Goal: Information Seeking & Learning: Compare options

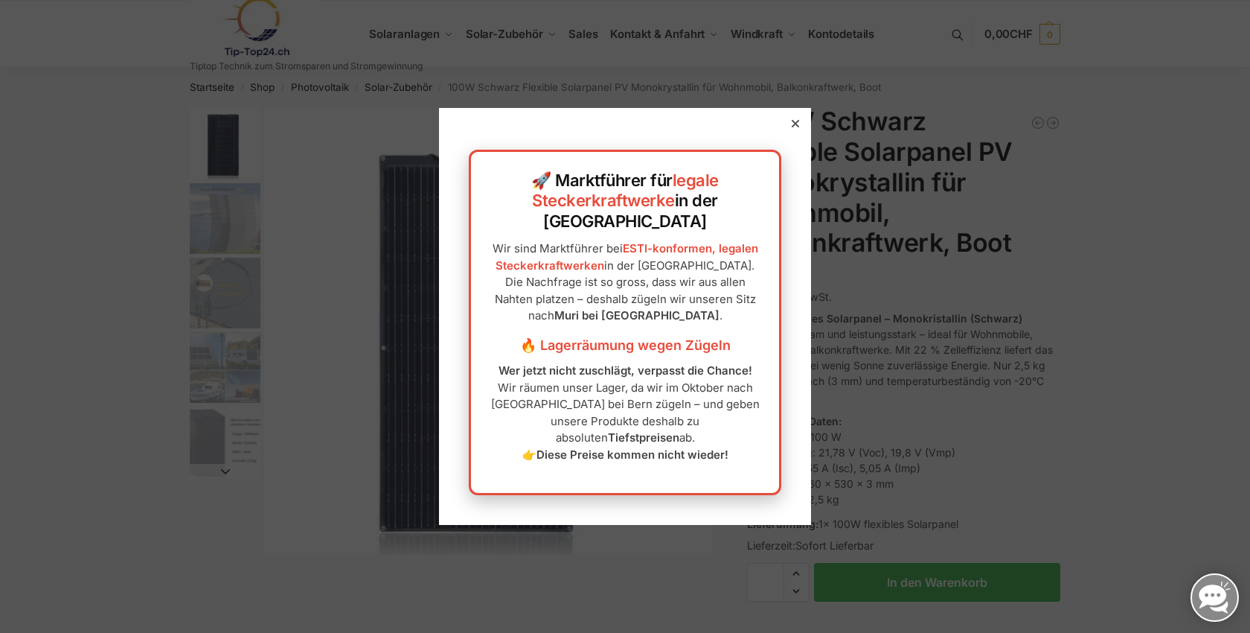
click at [797, 127] on icon at bounding box center [795, 123] width 7 height 7
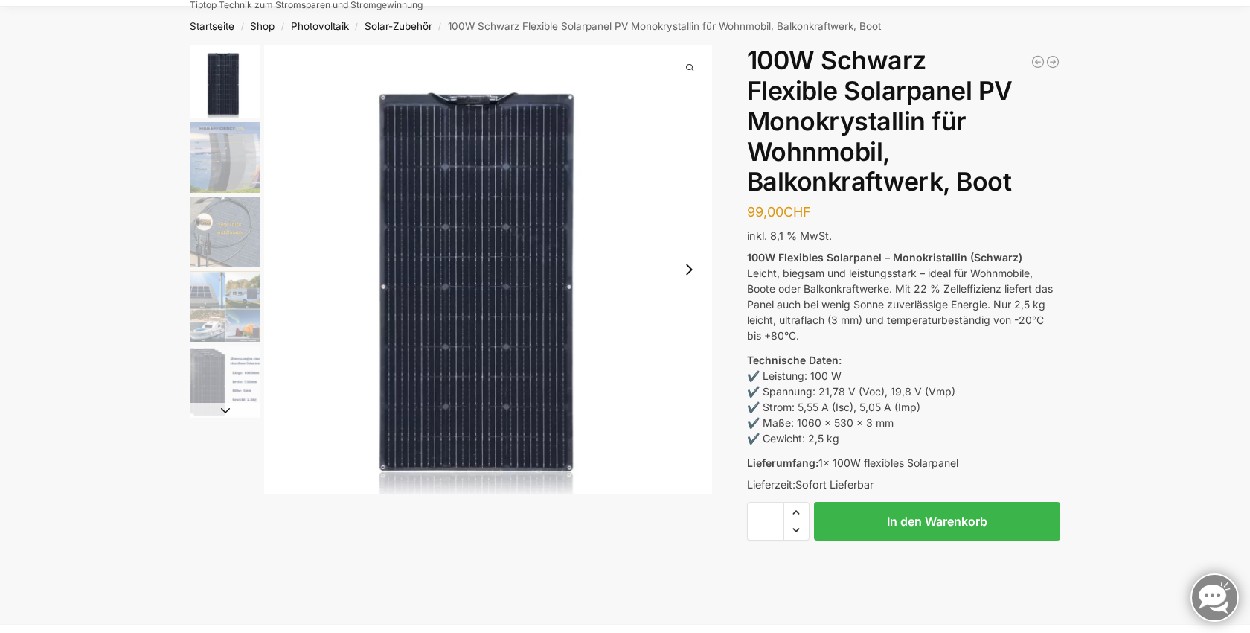
scroll to position [60, 0]
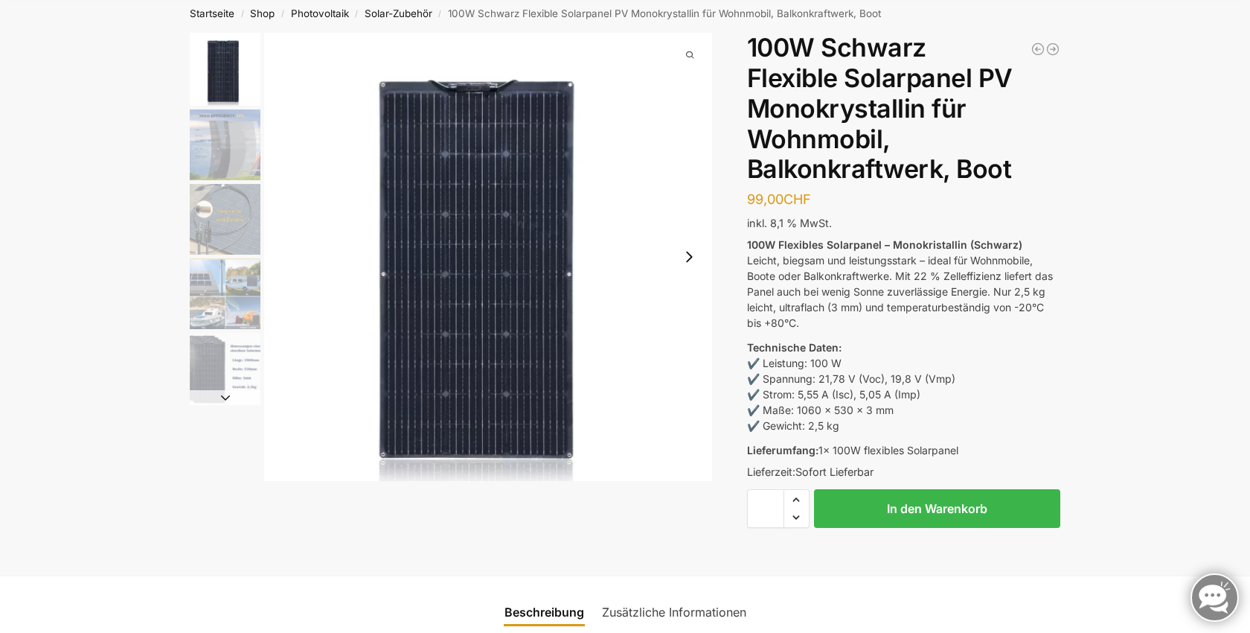
scroll to position [75, 0]
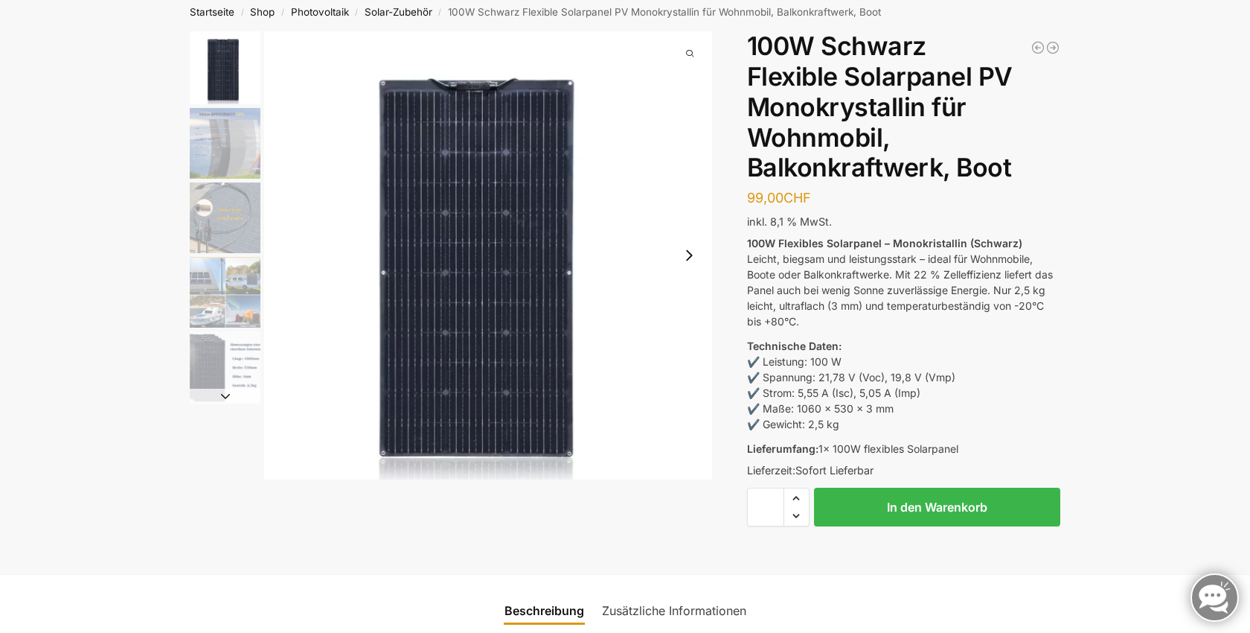
click at [233, 144] on img "2 / 5" at bounding box center [225, 143] width 71 height 71
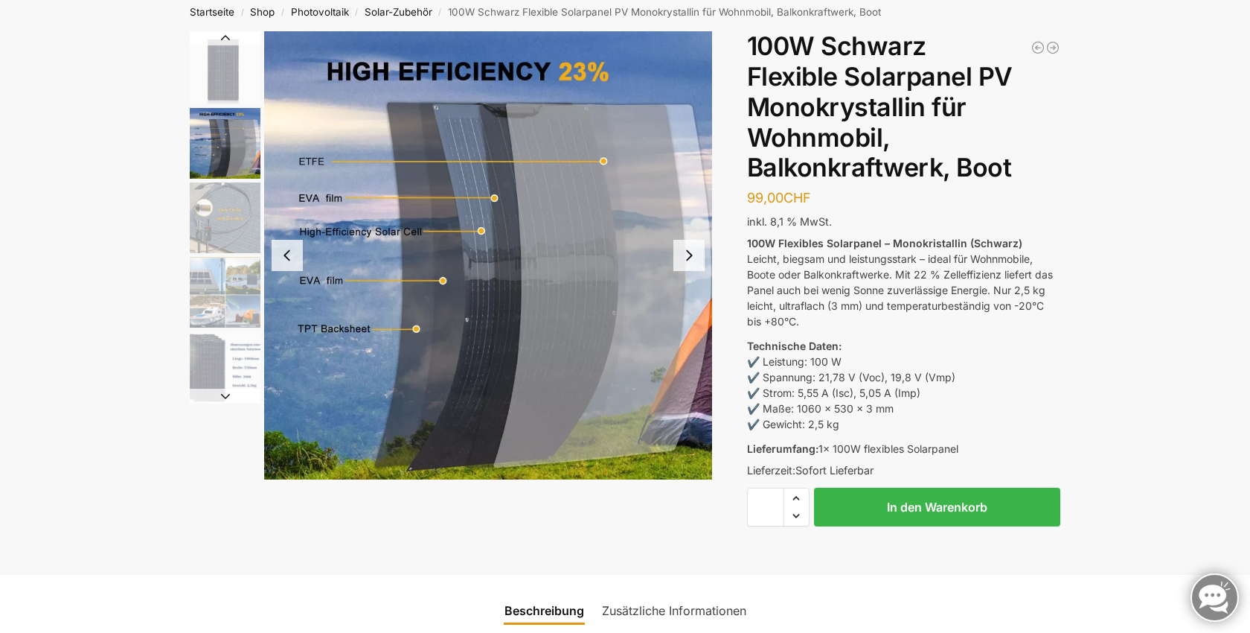
click at [225, 52] on img "1 / 5" at bounding box center [225, 67] width 71 height 73
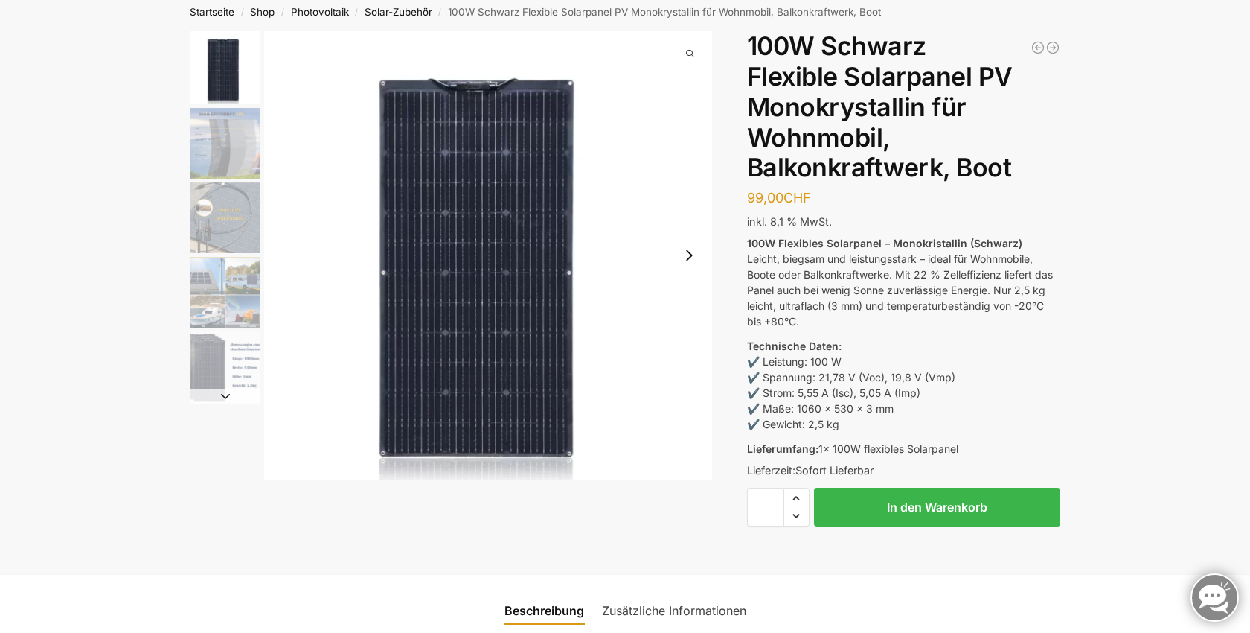
click at [223, 121] on img "2 / 5" at bounding box center [225, 143] width 71 height 71
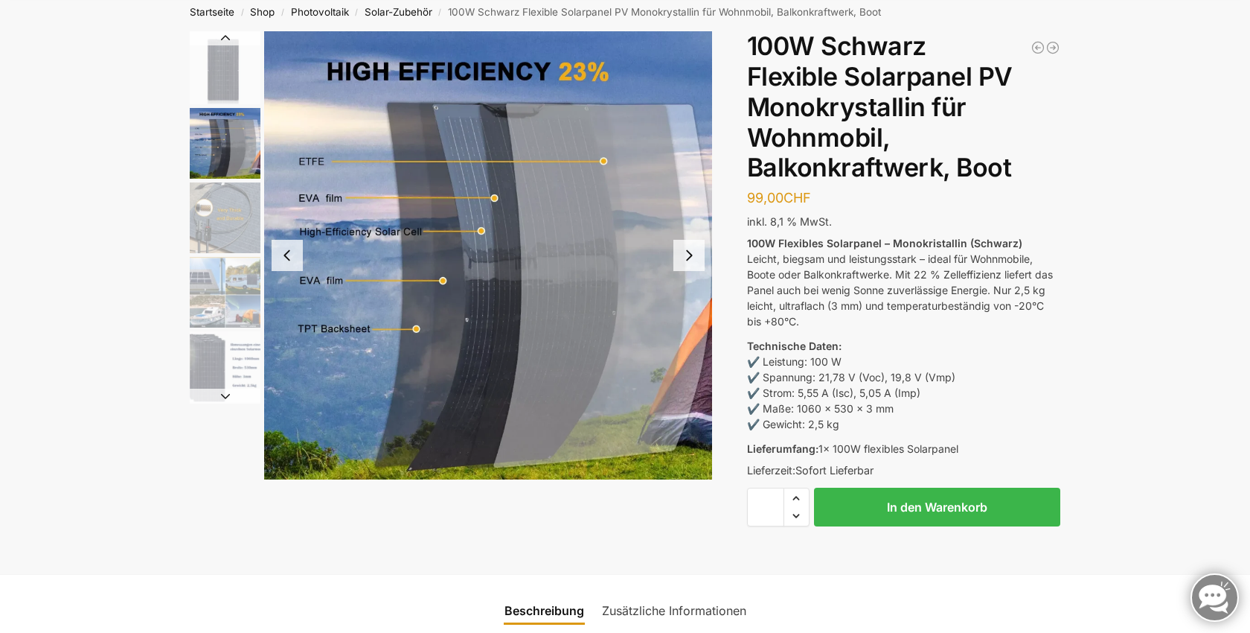
click at [222, 205] on img "3 / 5" at bounding box center [225, 217] width 71 height 71
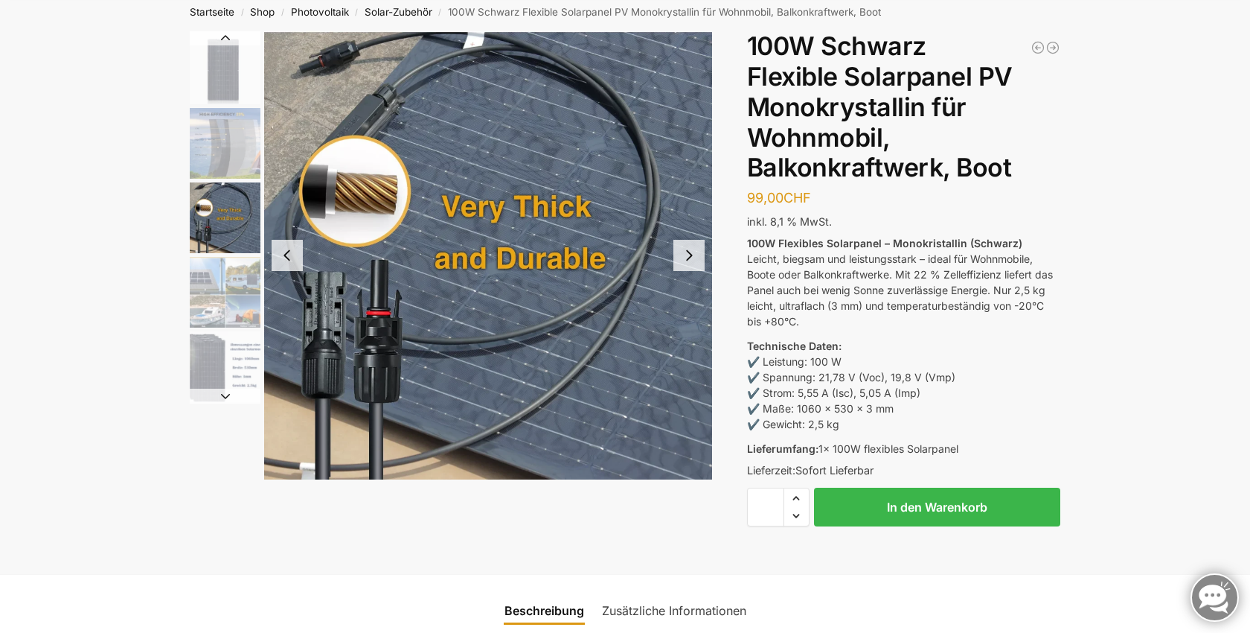
click at [221, 71] on img "1 / 5" at bounding box center [225, 67] width 71 height 73
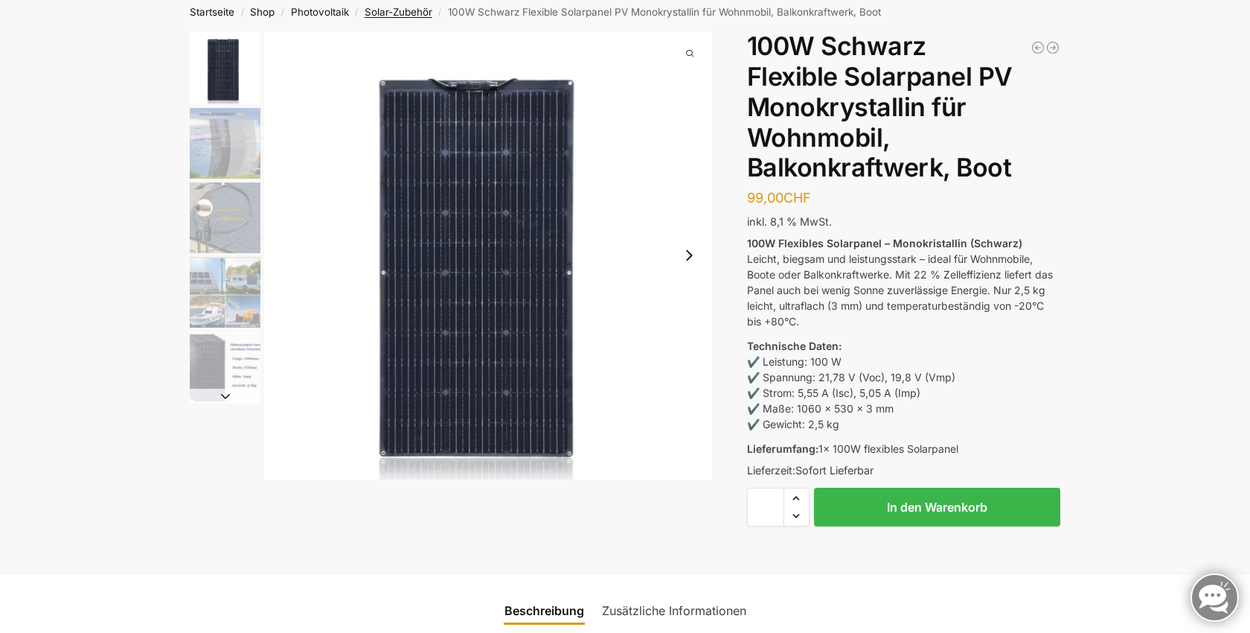
click at [416, 13] on link "Solar-Zubehör" at bounding box center [399, 12] width 68 height 12
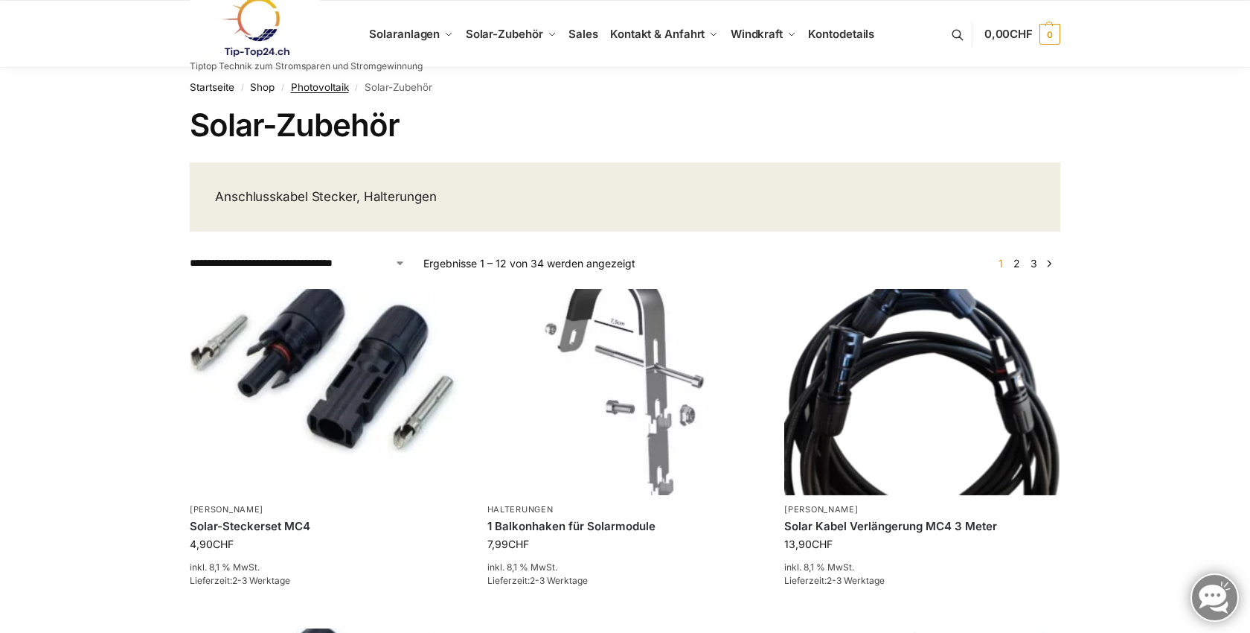
click at [320, 86] on link "Photovoltaik" at bounding box center [320, 87] width 58 height 12
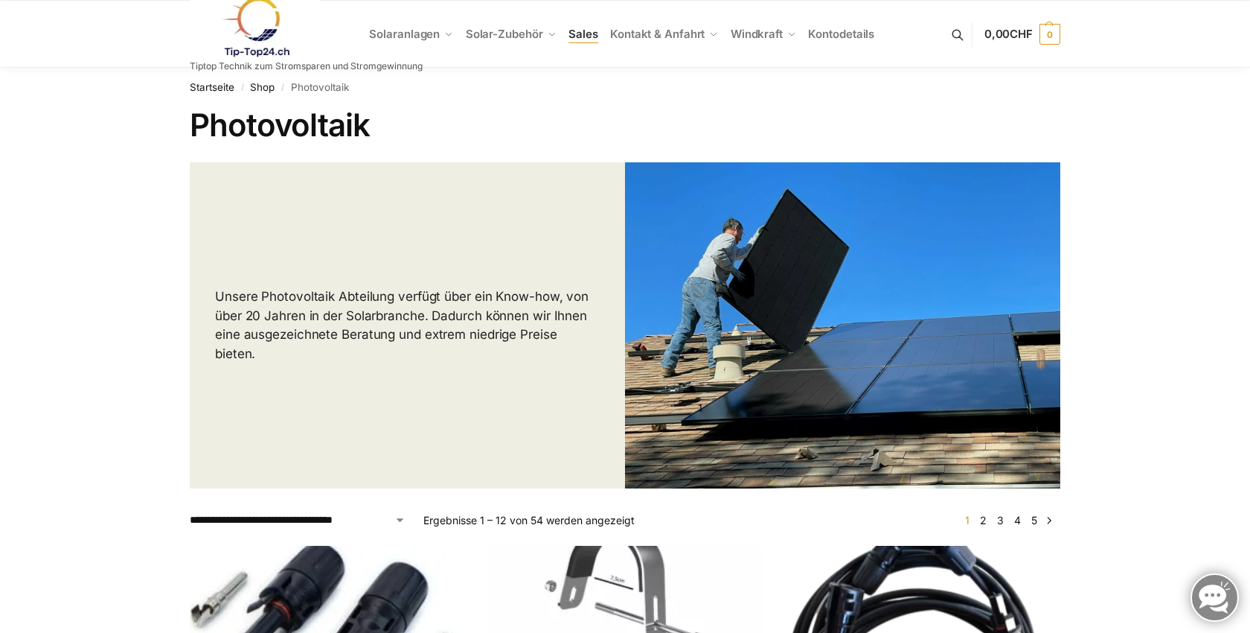
click at [591, 40] on span "Sales" at bounding box center [584, 34] width 30 height 14
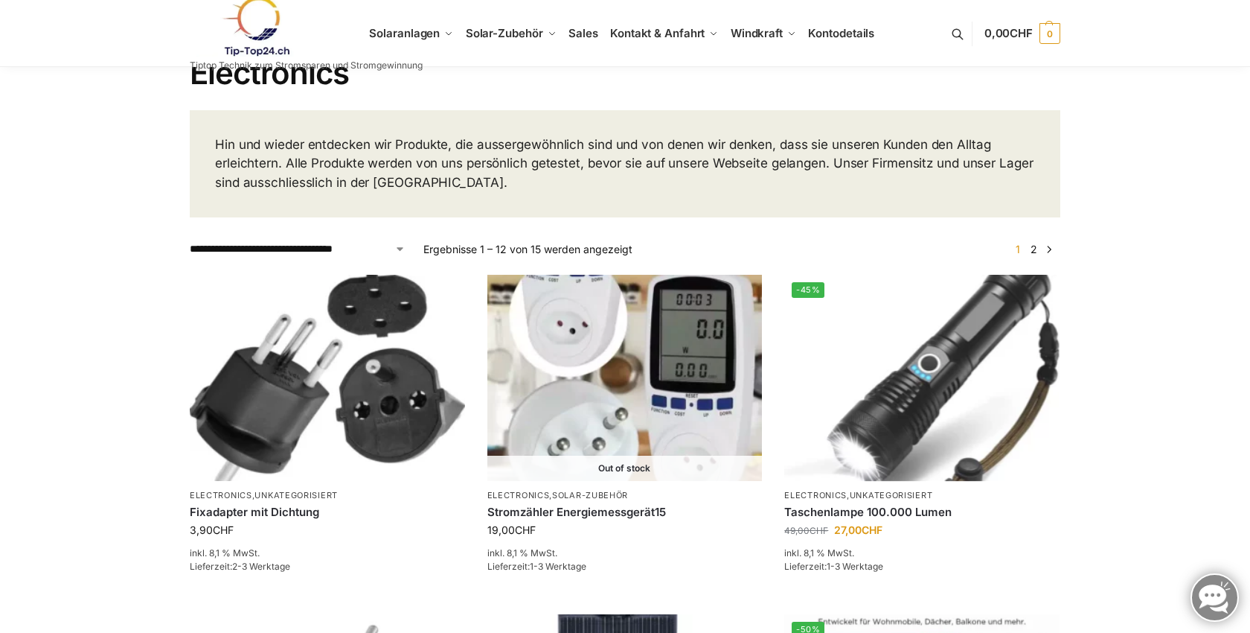
scroll to position [54, 0]
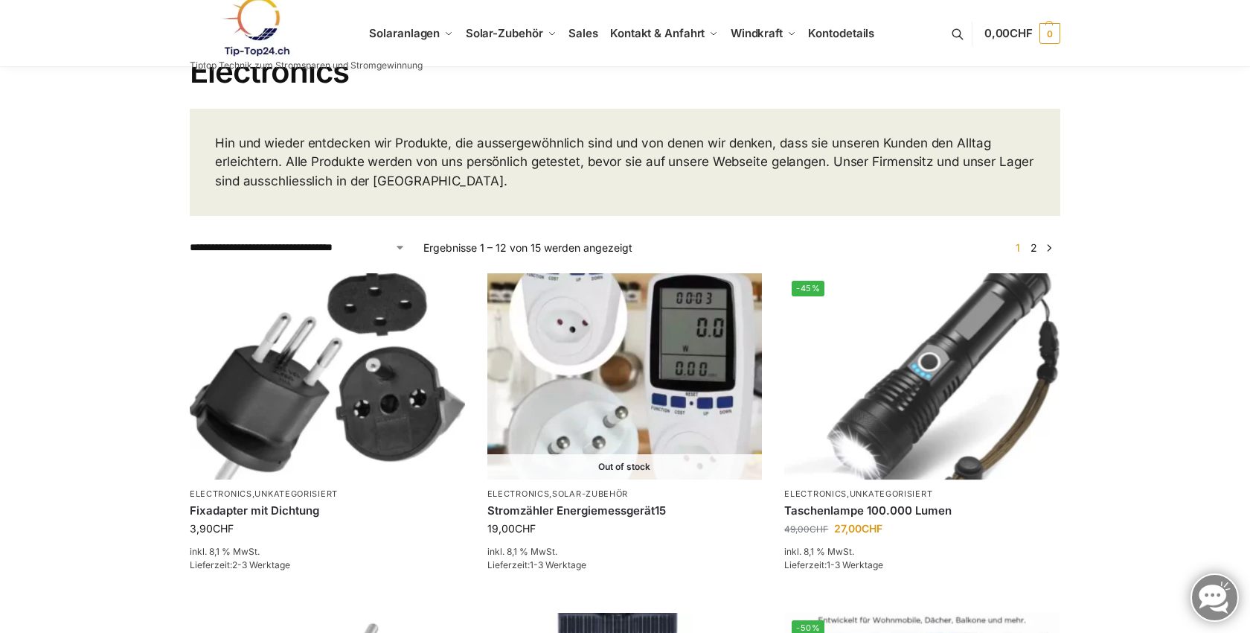
select select "**********"
click option "**********" at bounding box center [0, 0] width 0 height 0
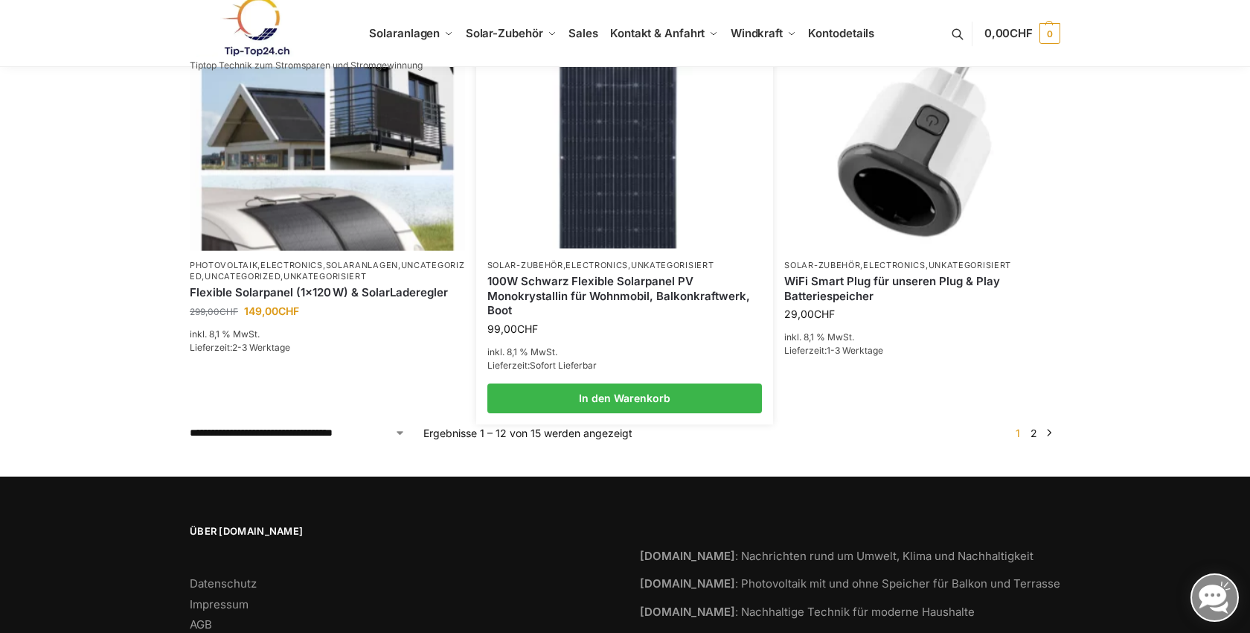
scroll to position [1360, 0]
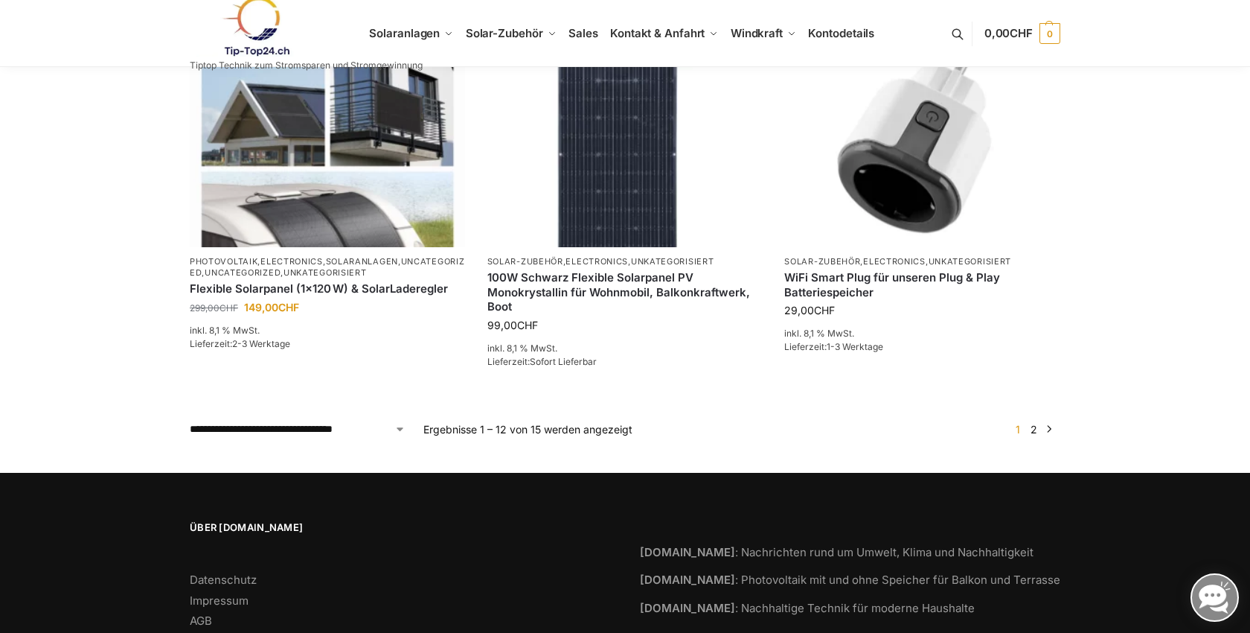
click at [1034, 429] on link "2" at bounding box center [1034, 429] width 14 height 13
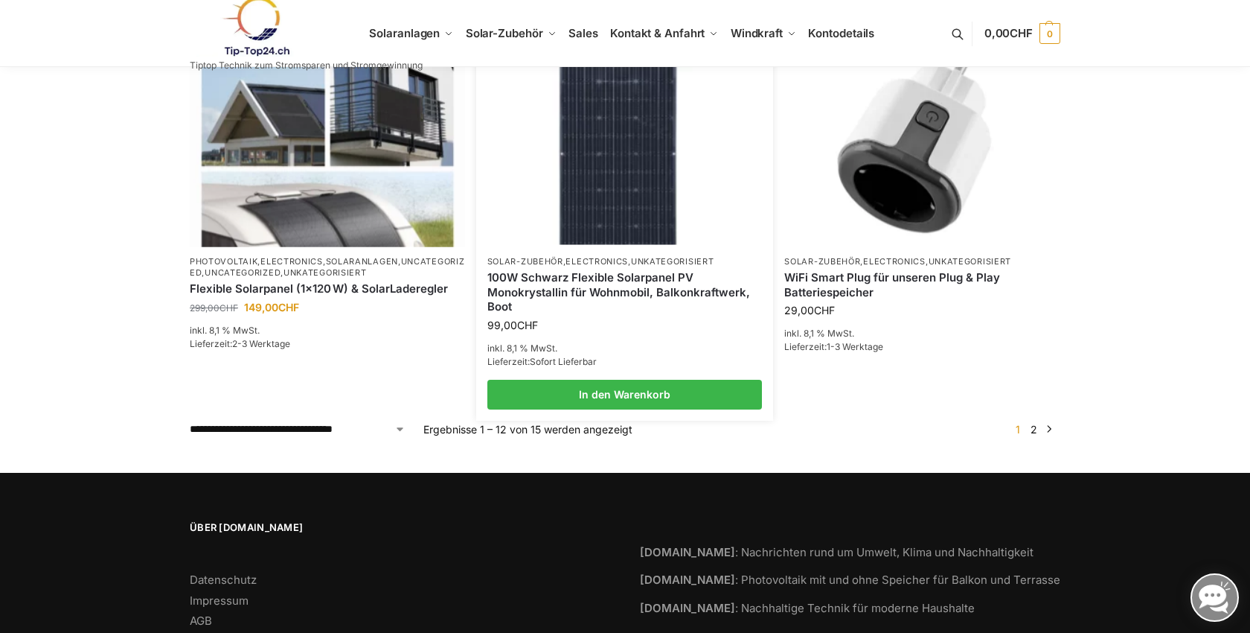
click at [639, 174] on img at bounding box center [625, 143] width 270 height 202
